Goal: Find specific page/section: Find specific page/section

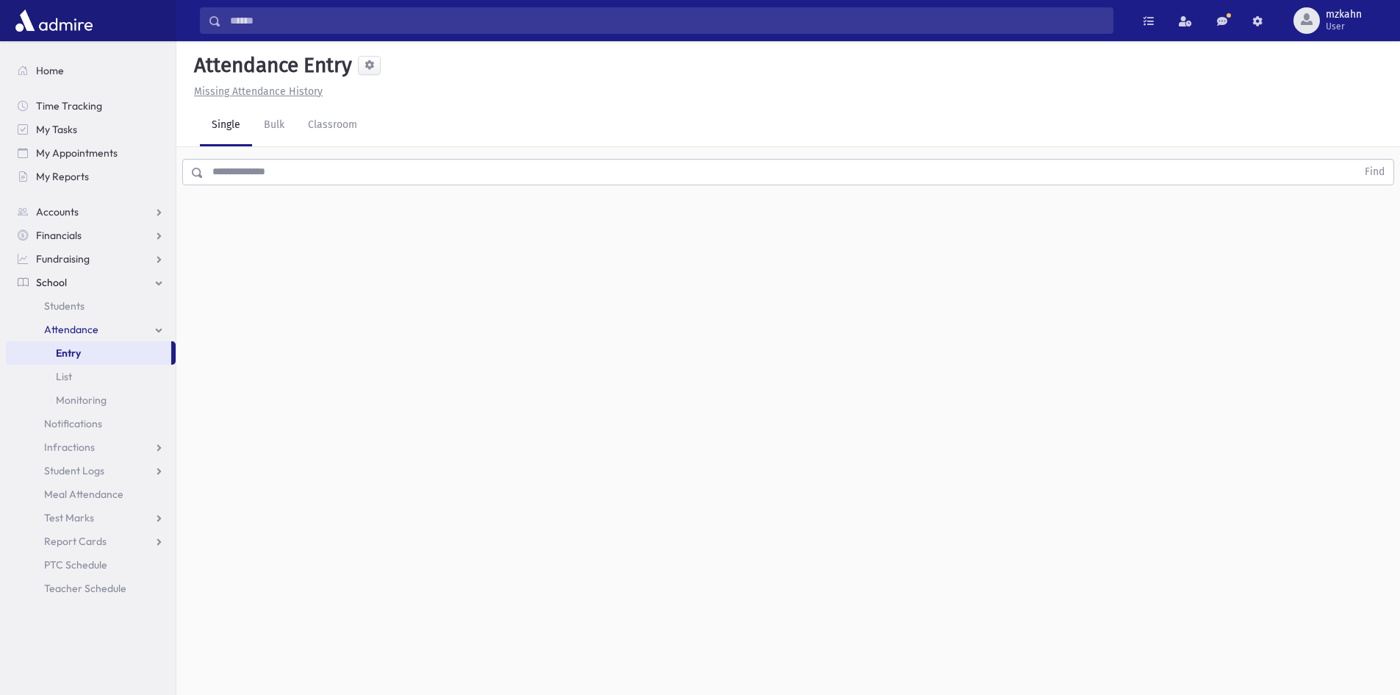
click at [56, 283] on span "School" at bounding box center [51, 282] width 31 height 13
click at [65, 282] on span "School" at bounding box center [51, 282] width 31 height 13
click at [68, 302] on span "Students" at bounding box center [64, 305] width 40 height 13
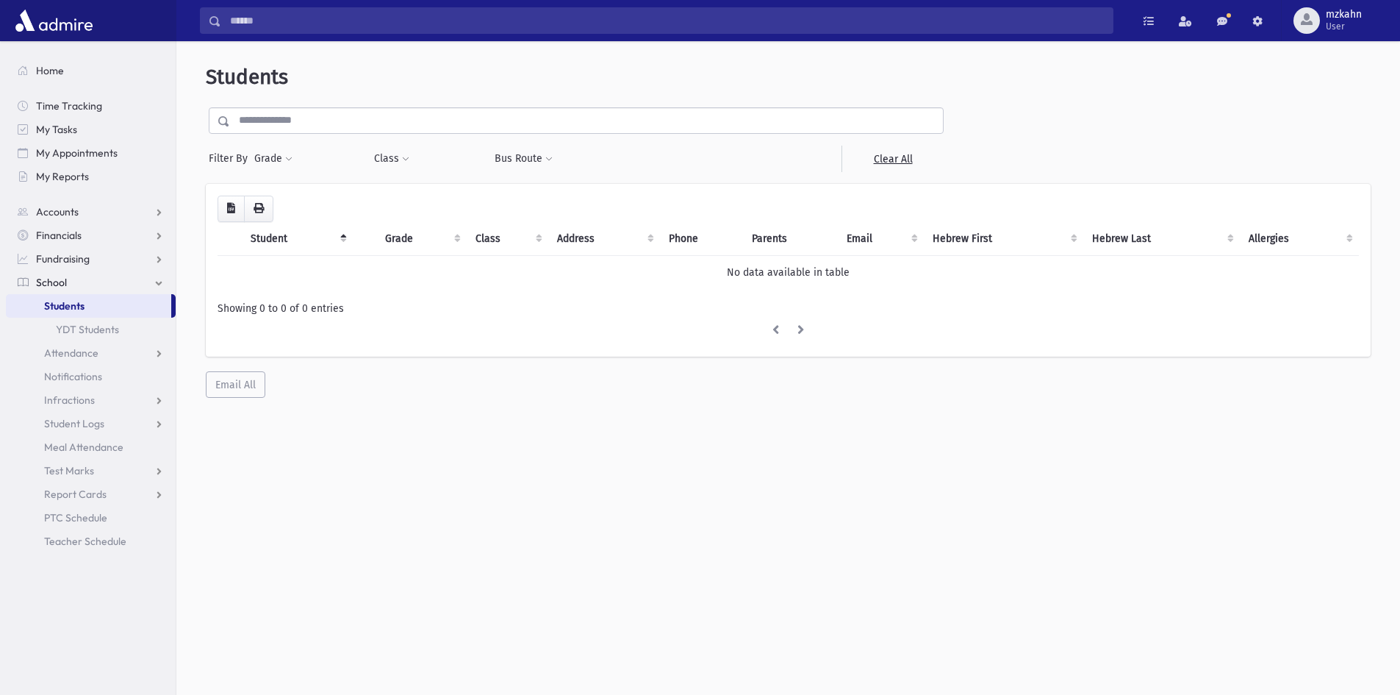
click at [411, 233] on th "Grade" at bounding box center [421, 239] width 90 height 34
click at [392, 239] on th "Grade" at bounding box center [421, 239] width 90 height 34
